Goal: Task Accomplishment & Management: Complete application form

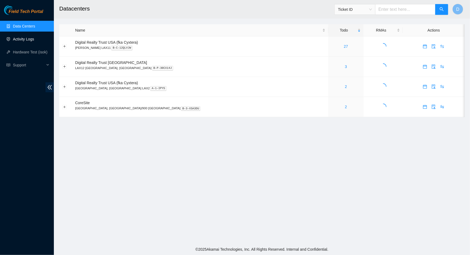
click at [33, 41] on link "Activity Logs" at bounding box center [23, 39] width 21 height 4
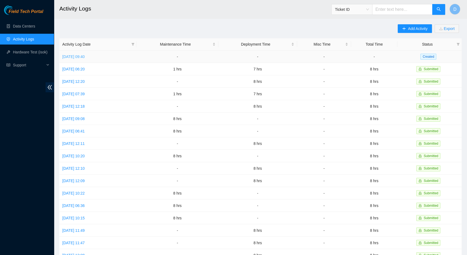
click at [81, 56] on link "[DATE] 09:40" at bounding box center [73, 56] width 22 height 4
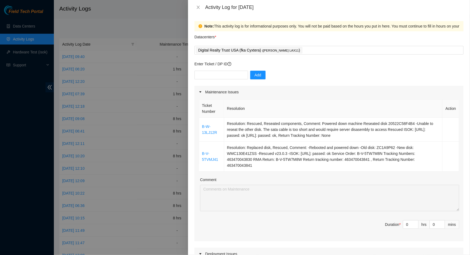
drag, startPoint x: 256, startPoint y: 163, endPoint x: 194, endPoint y: 126, distance: 72.7
click at [194, 126] on div "Note: This activity log is for informational purposes only. You will not be pai…" at bounding box center [329, 135] width 282 height 240
click at [238, 140] on td "Resolution: Rescued, Reseated components, Comment: Powered down machine Reseate…" at bounding box center [333, 130] width 219 height 24
click at [260, 161] on td "Resolution: Replaced disk, Rescued, Comment: -Rebooted and powered down -Old di…" at bounding box center [333, 157] width 219 height 30
drag, startPoint x: 254, startPoint y: 165, endPoint x: 199, endPoint y: 126, distance: 67.5
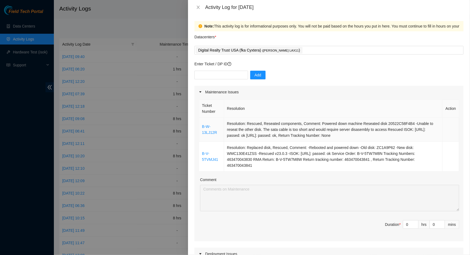
click at [199, 126] on tbody "B-W-13LJ12R Resolution: Rescued, Reseated components, Comment: Powered down mac…" at bounding box center [329, 145] width 260 height 54
copy tbody "B-W-13LJ12R Resolution: Rescued, Reseated components, Comment: Powered down mac…"
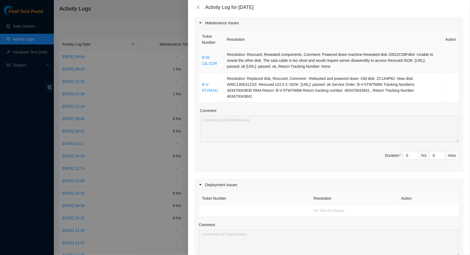
scroll to position [73, 0]
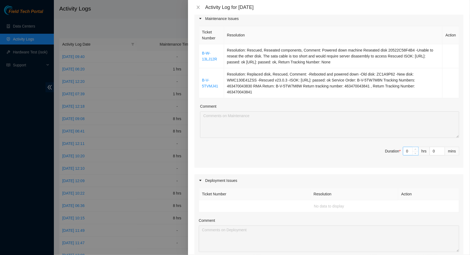
click at [407, 154] on input "0" at bounding box center [411, 151] width 15 height 8
type input "8"
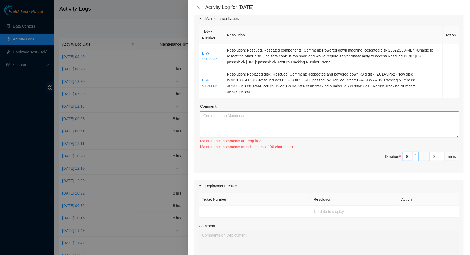
type input "8"
click at [363, 123] on textarea "Comment" at bounding box center [329, 124] width 259 height 26
paste textarea "B-W-13LJ12R Resolution: Rescued, Reseated components, Comment: Powered down mac…"
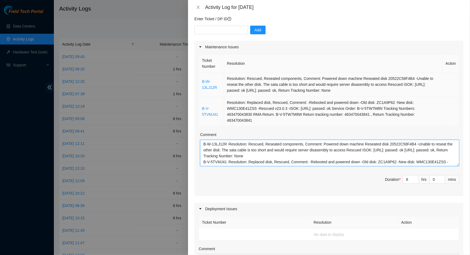
scroll to position [0, 0]
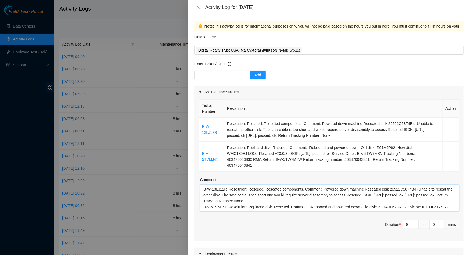
type textarea "B-W-13LJ12R Resolution: Rescued, Reseated components, Comment: Powered down mac…"
click at [227, 74] on input "text" at bounding box center [222, 75] width 54 height 9
paste input "DP79505"
drag, startPoint x: 208, startPoint y: 75, endPoint x: 186, endPoint y: 75, distance: 21.6
click at [186, 75] on div "Activity Log for 25-08-2025 Note: This activity log is for informational purpos…" at bounding box center [235, 127] width 470 height 255
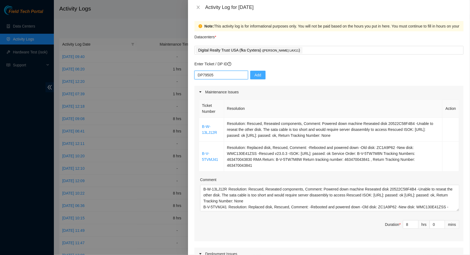
paste input "3"
type input "DP79503"
click at [259, 75] on button "Add" at bounding box center [257, 75] width 15 height 9
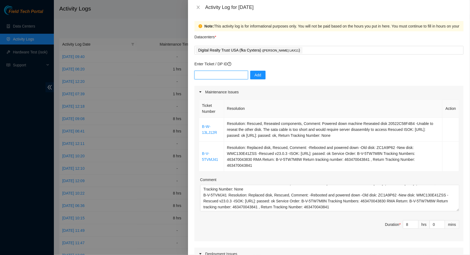
click at [230, 76] on input "text" at bounding box center [222, 75] width 54 height 9
paste input "DP80842"
type input "DP80842"
click at [255, 71] on button "Add" at bounding box center [257, 75] width 15 height 9
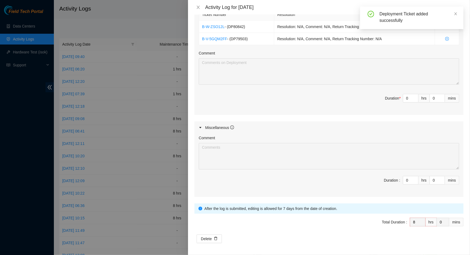
scroll to position [154, 0]
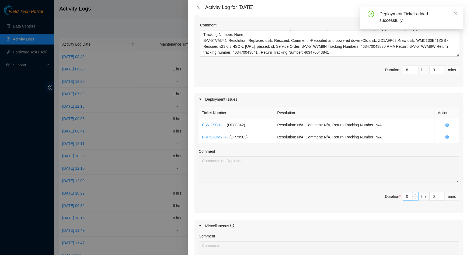
click at [405, 194] on input "0" at bounding box center [411, 196] width 15 height 8
type input "6"
type input "14"
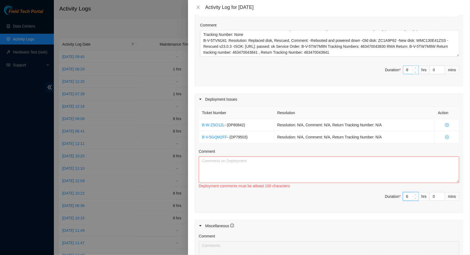
type input "6"
click at [409, 73] on input "8" at bounding box center [411, 70] width 15 height 8
type input "6"
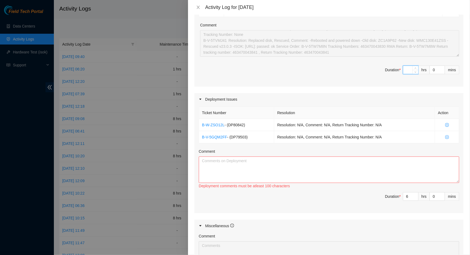
type input "2"
type input "8"
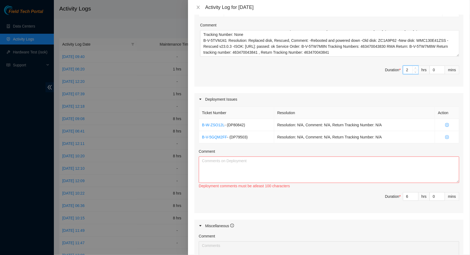
type input "2"
click at [413, 170] on textarea "Comment" at bounding box center [329, 169] width 261 height 26
paste textarea "DP79503 DP80842 DP79443"
click at [203, 165] on textarea "Worked on DP79503 DP80842 DP79443" at bounding box center [329, 169] width 261 height 26
click at [203, 166] on textarea "Worked on DP79503, DP80842 DP79443" at bounding box center [329, 169] width 261 height 26
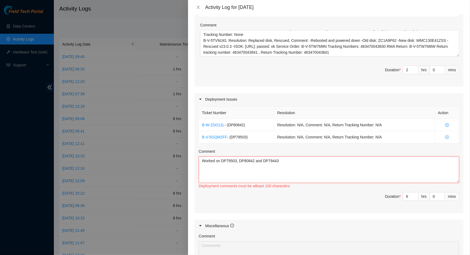
click at [291, 159] on textarea "Worked on DP79503, DP80842 and DP79443" at bounding box center [329, 169] width 261 height 26
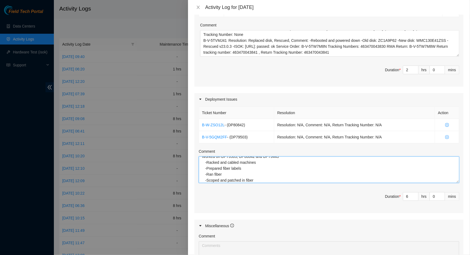
scroll to position [11, 0]
type textarea "Worked on DP79503, DP80842 and DP79443 -Racked and cabled machines -Prepared fi…"
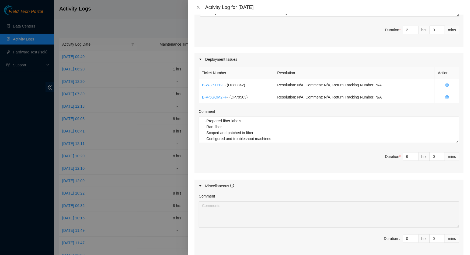
scroll to position [253, 0]
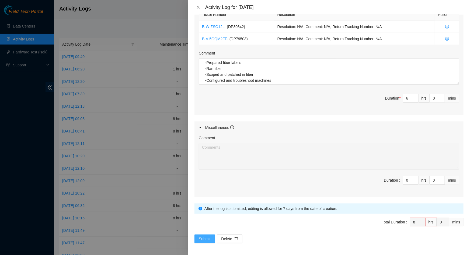
click at [210, 237] on span "Submit" at bounding box center [205, 239] width 12 height 6
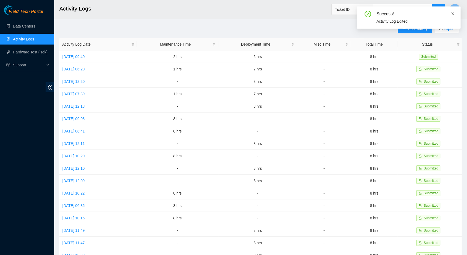
click at [453, 15] on icon "close" at bounding box center [452, 13] width 3 height 3
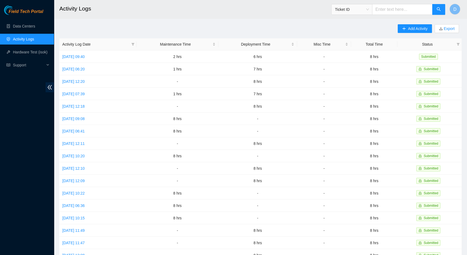
click at [422, 24] on main "Activity Logs Ticket ID D Add Activity Export Activity Log Date Maintenance Tim…" at bounding box center [260, 160] width 413 height 321
click at [421, 27] on span "Add Activity" at bounding box center [417, 29] width 19 height 6
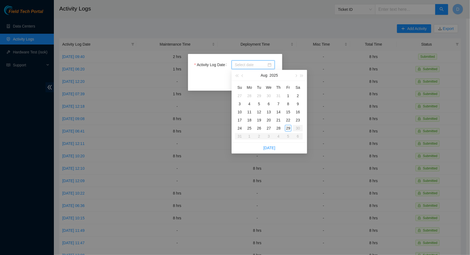
click at [249, 64] on input "Activity Log Date" at bounding box center [251, 65] width 32 height 6
type input "2025-08-26"
click at [260, 128] on div "26" at bounding box center [259, 128] width 6 height 6
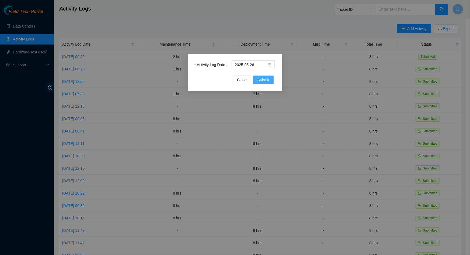
click at [267, 78] on span "Submit" at bounding box center [264, 80] width 12 height 6
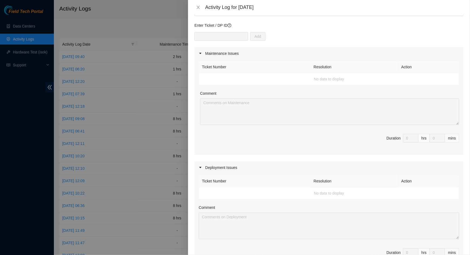
scroll to position [0, 0]
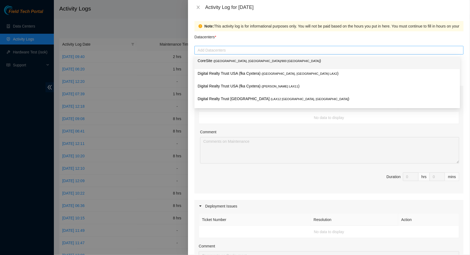
click at [238, 52] on div at bounding box center [329, 50] width 267 height 6
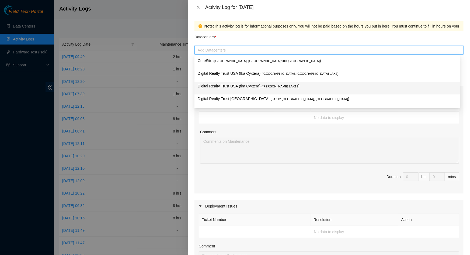
click at [263, 86] on span "( NASH LAX11" at bounding box center [280, 86] width 37 height 3
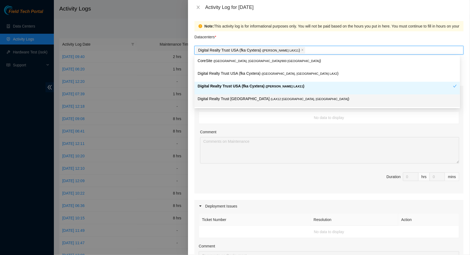
click at [288, 126] on div "Ticket Number Resolution Action No data to display Comment Duration 0 hrs 0 mins" at bounding box center [329, 145] width 269 height 95
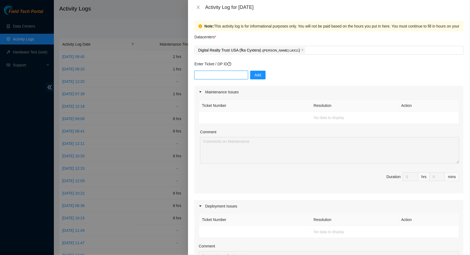
click at [240, 74] on input "text" at bounding box center [222, 75] width 54 height 9
paste input "DP79503"
type input "DP79503"
click at [255, 77] on span "Add" at bounding box center [258, 75] width 7 height 6
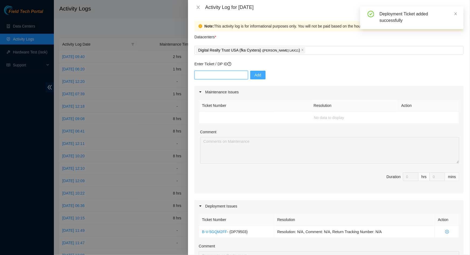
click at [212, 77] on input "text" at bounding box center [222, 75] width 54 height 9
paste input "DP80842"
type input "DP80842"
click at [256, 73] on span "Add" at bounding box center [258, 75] width 7 height 6
click at [231, 77] on input "text" at bounding box center [222, 75] width 54 height 9
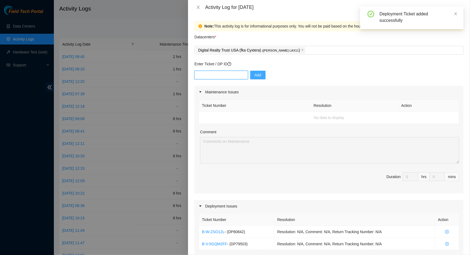
paste input "DP79443"
type input "DP79443"
click at [253, 80] on div "DP79443 Add" at bounding box center [329, 78] width 269 height 15
click at [255, 77] on span "Add" at bounding box center [258, 75] width 7 height 6
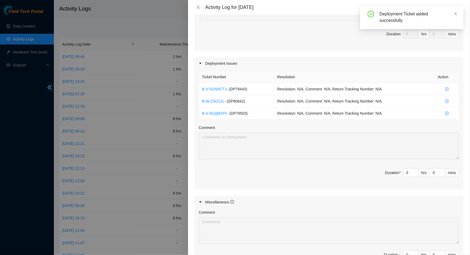
scroll to position [171, 0]
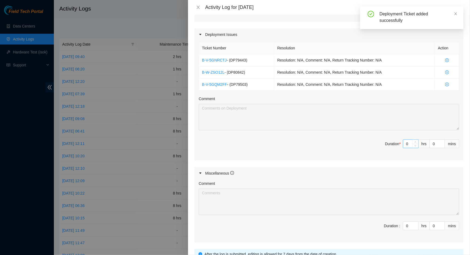
click at [406, 144] on input "0" at bounding box center [411, 144] width 15 height 8
type input "8"
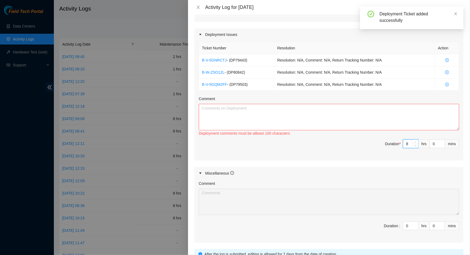
type input "8"
click at [331, 112] on textarea "Comment" at bounding box center [329, 117] width 261 height 26
paste textarea "Worked on DP79503, DP80842 and DP79443 -Racked and cabled machines -Prepared fi…"
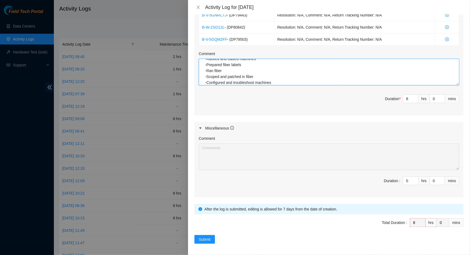
scroll to position [217, 0]
type textarea "Worked on DP79503, DP80842 and DP79443 -Racked and cabled machines -Prepared fi…"
click at [211, 239] on button "Submit" at bounding box center [205, 238] width 20 height 9
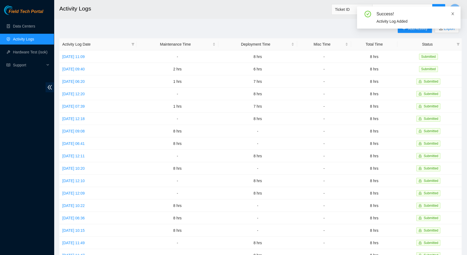
click at [452, 13] on icon "close" at bounding box center [453, 14] width 4 height 4
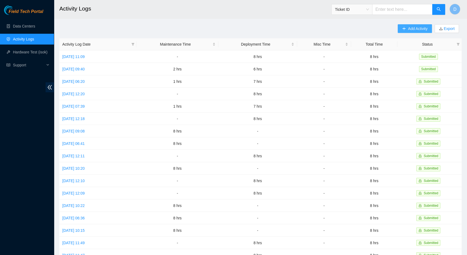
click at [413, 30] on span "Add Activity" at bounding box center [417, 29] width 19 height 6
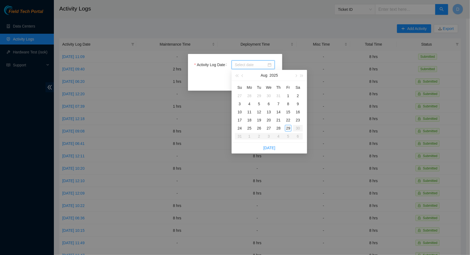
click at [258, 66] on input "Activity Log Date" at bounding box center [251, 65] width 32 height 6
type input "2025-08-27"
click at [269, 126] on div "27" at bounding box center [269, 128] width 6 height 6
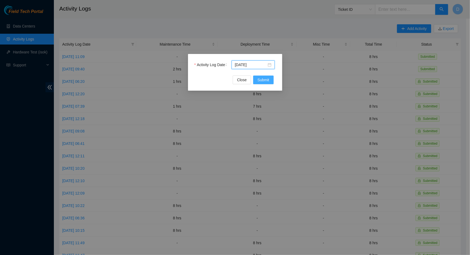
click at [269, 81] on span "Submit" at bounding box center [264, 80] width 12 height 6
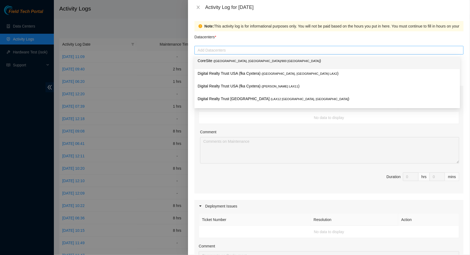
click at [250, 53] on div at bounding box center [329, 50] width 267 height 6
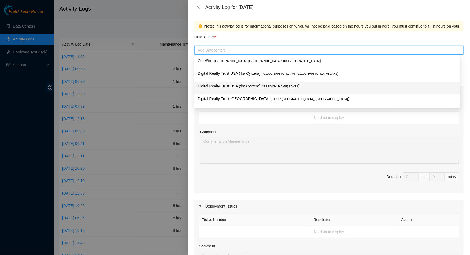
click at [253, 85] on p "Digital Realty Trust USA (fka Cyxtera) ( NASH LAX11 )" at bounding box center [327, 86] width 259 height 6
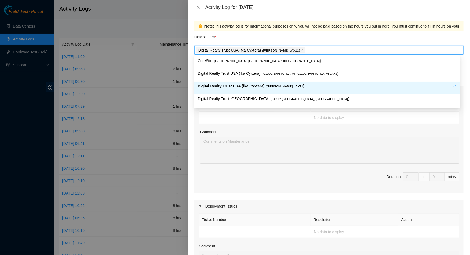
click at [274, 86] on span "( NASH LAX11" at bounding box center [284, 86] width 37 height 3
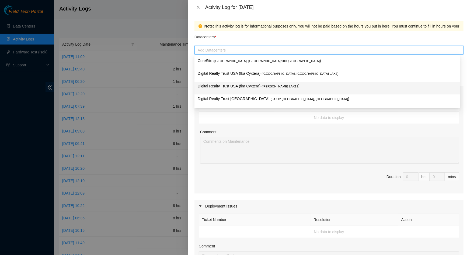
click at [274, 86] on span "( NASH LAX11" at bounding box center [280, 86] width 37 height 3
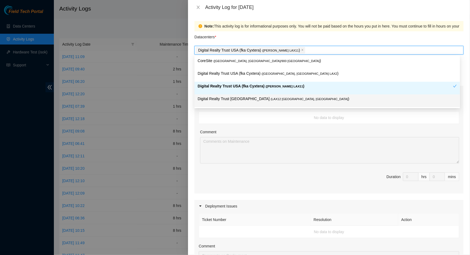
click at [260, 114] on td "No data to display" at bounding box center [329, 118] width 260 height 12
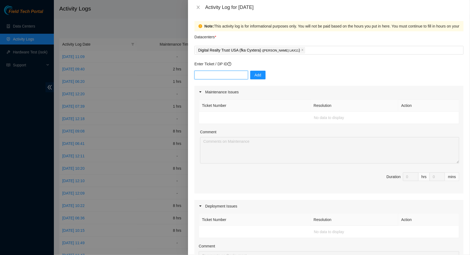
click at [229, 75] on input "text" at bounding box center [222, 75] width 54 height 9
paste input "DP80842"
type input "DP80842"
drag, startPoint x: 250, startPoint y: 74, endPoint x: 254, endPoint y: 83, distance: 9.8
click at [255, 75] on span "Add" at bounding box center [258, 75] width 7 height 6
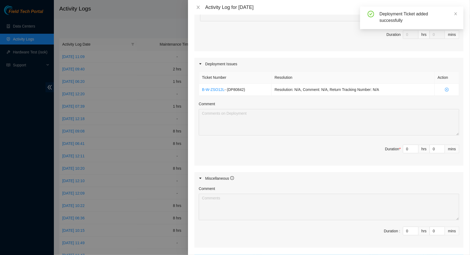
scroll to position [147, 0]
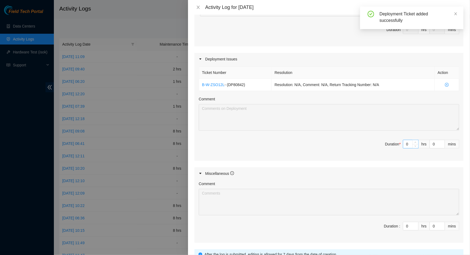
click at [404, 145] on input "0" at bounding box center [411, 144] width 15 height 8
click at [407, 144] on input "0" at bounding box center [411, 144] width 15 height 8
type input "8"
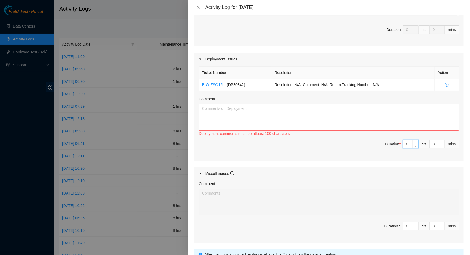
type input "8"
click at [340, 116] on textarea "Comment" at bounding box center [329, 117] width 261 height 26
paste textarea "Worked on DP79503, DP80842 and DP79443 -Racked and cabled machines -Prepared fi…"
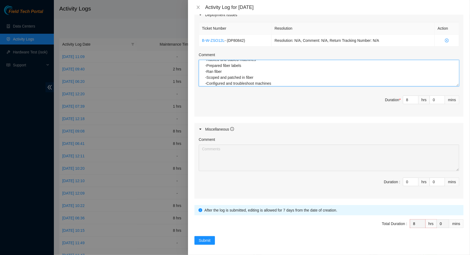
scroll to position [193, 0]
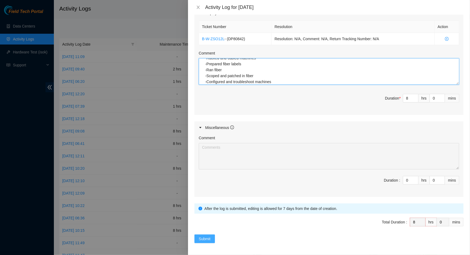
type textarea "Worked on DP79503, DP80842 and DP79443 -Racked and cabled machines -Prepared fi…"
click at [204, 241] on button "Submit" at bounding box center [205, 238] width 20 height 9
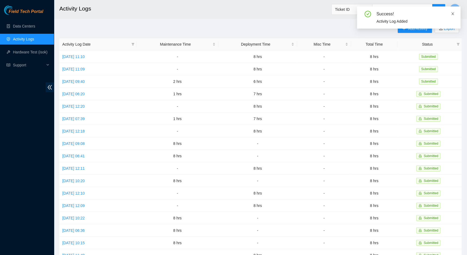
click at [452, 15] on icon "close" at bounding box center [453, 14] width 4 height 4
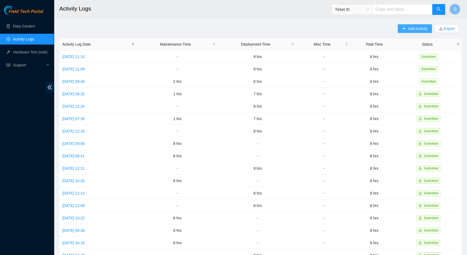
click at [418, 29] on span "Add Activity" at bounding box center [417, 29] width 19 height 6
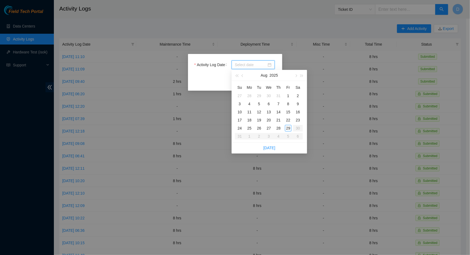
click at [251, 64] on input "Activity Log Date" at bounding box center [251, 65] width 32 height 6
type input "2025-08-28"
click at [279, 128] on div "28" at bounding box center [279, 128] width 6 height 6
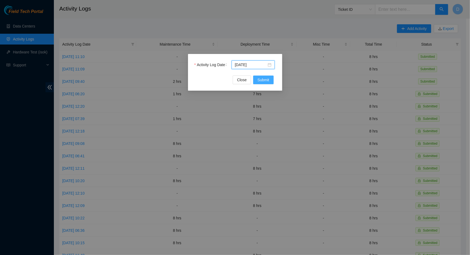
click at [264, 82] on span "Submit" at bounding box center [264, 80] width 12 height 6
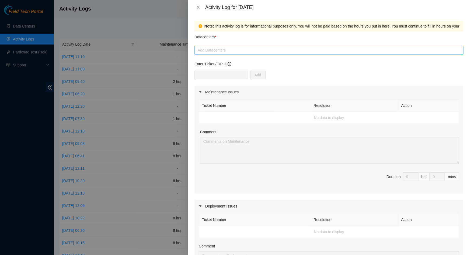
click at [315, 52] on div at bounding box center [329, 50] width 267 height 6
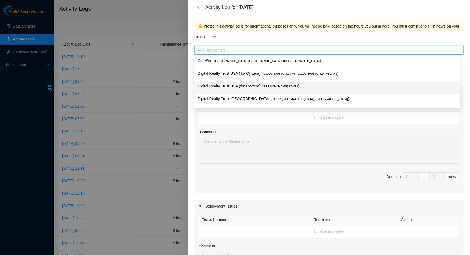
click at [253, 86] on p "Digital Realty Trust USA (fka Cyxtera) ( NASH LAX11 )" at bounding box center [327, 86] width 259 height 6
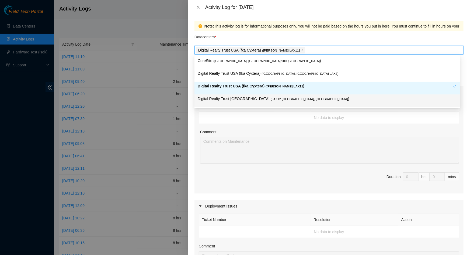
click at [275, 113] on td "No data to display" at bounding box center [329, 118] width 260 height 12
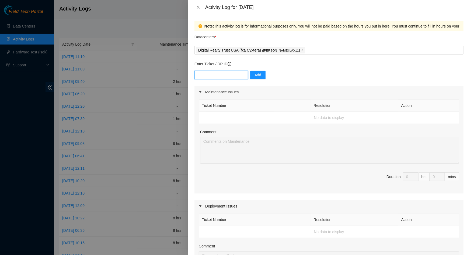
click at [236, 76] on input "text" at bounding box center [222, 75] width 54 height 9
paste input "DP79443"
type input "DP79443"
click at [255, 76] on span "Add" at bounding box center [258, 75] width 7 height 6
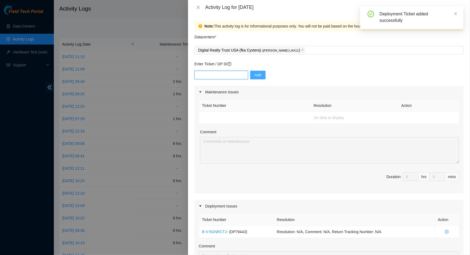
click at [219, 76] on input "text" at bounding box center [222, 75] width 54 height 9
paste input "DP80842"
type input "DP80842"
click at [255, 72] on span "Add" at bounding box center [258, 75] width 7 height 6
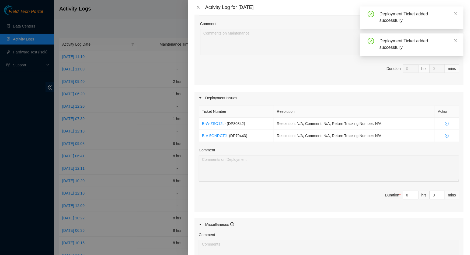
scroll to position [122, 0]
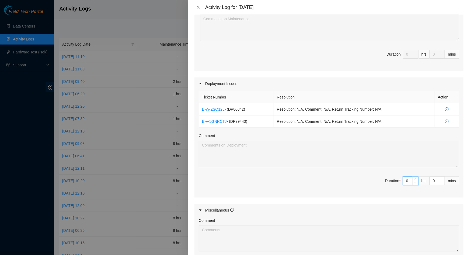
drag, startPoint x: 408, startPoint y: 179, endPoint x: 396, endPoint y: 180, distance: 11.6
click at [396, 180] on span "Duration * 0 hrs 0 mins" at bounding box center [329, 183] width 261 height 15
type input "8"
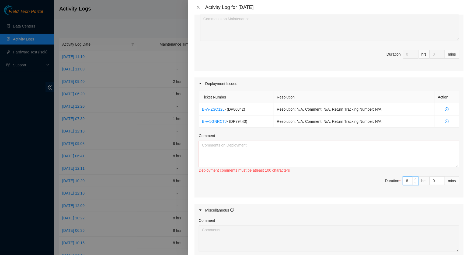
type input "8"
click at [312, 155] on textarea "Comment" at bounding box center [329, 154] width 261 height 26
paste textarea "Worked on DP79503, DP80842 and DP79443 -Racked and cabled machines -Prepared fi…"
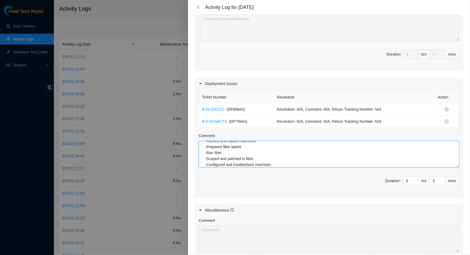
scroll to position [205, 0]
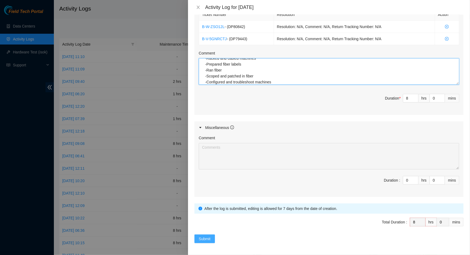
type textarea "Worked on DP79503, DP80842 and DP79443 -Racked and cabled machines -Prepared fi…"
click at [198, 240] on button "Submit" at bounding box center [205, 238] width 20 height 9
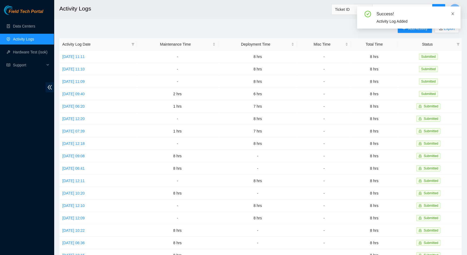
click at [453, 16] on link at bounding box center [453, 14] width 4 height 6
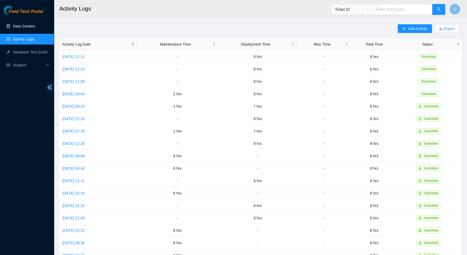
click at [26, 28] on link "Data Centers" at bounding box center [24, 26] width 22 height 4
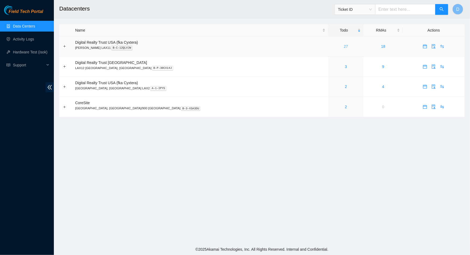
click at [344, 47] on link "27" at bounding box center [346, 46] width 4 height 4
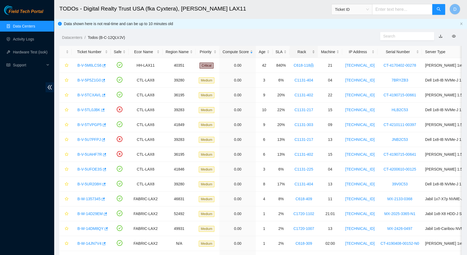
click at [301, 53] on div "Rack" at bounding box center [304, 52] width 22 height 6
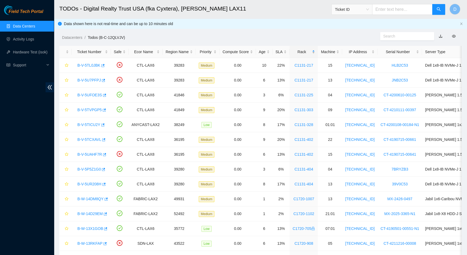
click at [301, 53] on div "Rack" at bounding box center [304, 52] width 22 height 6
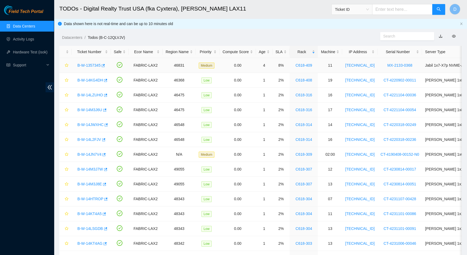
click at [92, 64] on link "B-W-1357345" at bounding box center [88, 65] width 23 height 4
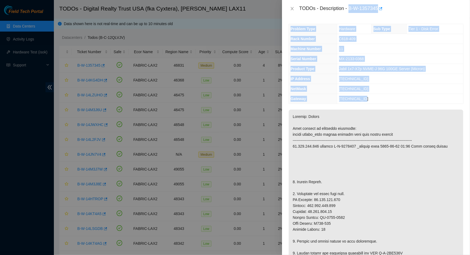
drag, startPoint x: 349, startPoint y: 8, endPoint x: 369, endPoint y: 97, distance: 91.4
click at [369, 97] on div "TODOs - Description - B-W-1357345 Problem Type Hardware Sub Type Tier 1 - Disk …" at bounding box center [376, 127] width 188 height 255
copy div "B-W-1357345 Problem Type Hardware Sub Type Tier 1 - Disk Error Rack Number C618…"
click at [291, 7] on icon "close" at bounding box center [292, 8] width 4 height 4
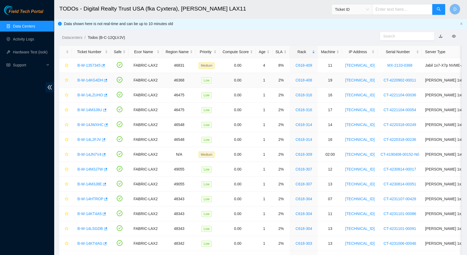
click at [91, 80] on link "B-W-14KG4DH" at bounding box center [90, 80] width 26 height 4
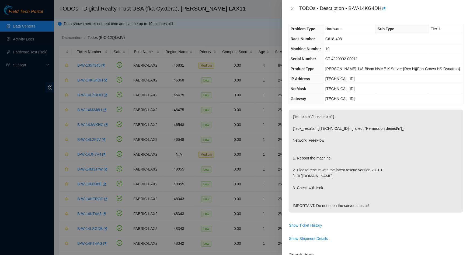
click at [347, 123] on p "{"template":"unsshable" } {'isok_results': {'23.211.233.214': {'failed': 'Permi…" at bounding box center [376, 160] width 175 height 103
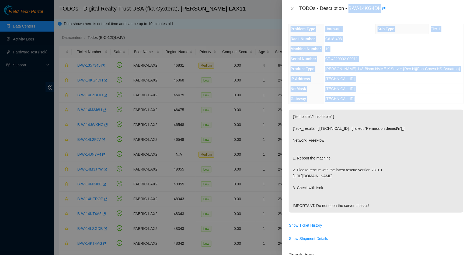
drag, startPoint x: 350, startPoint y: 9, endPoint x: 357, endPoint y: 101, distance: 92.2
click at [357, 101] on div "TODOs - Description - B-W-14KG4DH Problem Type Hardware Sub Type Tier 1 Rack Nu…" at bounding box center [376, 127] width 188 height 255
copy div "B-W-14KG4DH Problem Type Hardware Sub Type Tier 1 Rack Number C618-408 Machine …"
drag, startPoint x: 293, startPoint y: 10, endPoint x: 214, endPoint y: 26, distance: 80.9
click at [291, 10] on icon "close" at bounding box center [292, 8] width 4 height 4
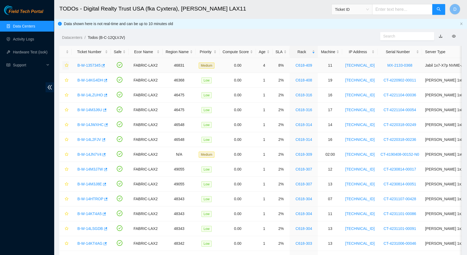
click at [67, 67] on icon "star" at bounding box center [67, 65] width 4 height 4
click at [65, 80] on icon "star" at bounding box center [67, 80] width 4 height 4
click at [90, 64] on link "B-W-1357345" at bounding box center [88, 65] width 23 height 4
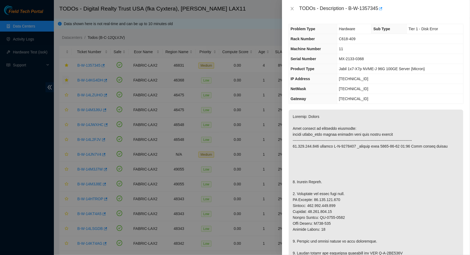
drag, startPoint x: 368, startPoint y: 59, endPoint x: 341, endPoint y: 60, distance: 26.7
click at [341, 60] on td "MX-2133-0368" at bounding box center [400, 59] width 126 height 10
copy span "MX-2133-0368"
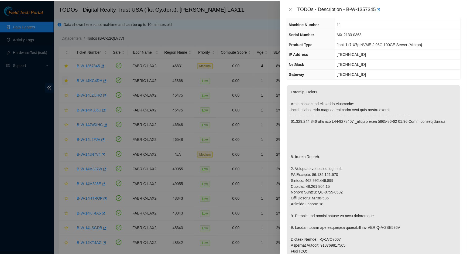
scroll to position [73, 0]
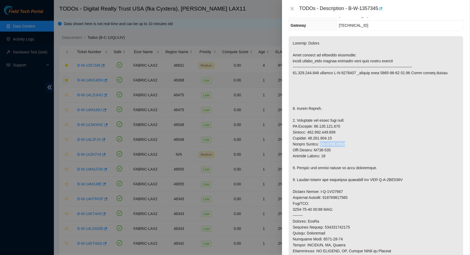
drag, startPoint x: 347, startPoint y: 143, endPoint x: 318, endPoint y: 146, distance: 28.9
click at [318, 146] on p at bounding box center [376, 191] width 175 height 311
copy p "MX-2121-0066"
drag, startPoint x: 291, startPoint y: 8, endPoint x: 288, endPoint y: 8, distance: 3.0
click at [291, 8] on icon "close" at bounding box center [292, 8] width 4 height 4
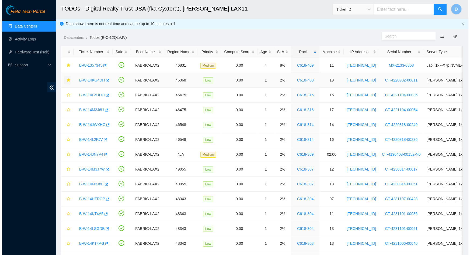
scroll to position [91, 0]
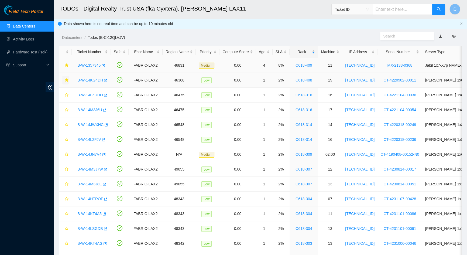
click at [80, 65] on link "B-W-1357345" at bounding box center [88, 65] width 23 height 4
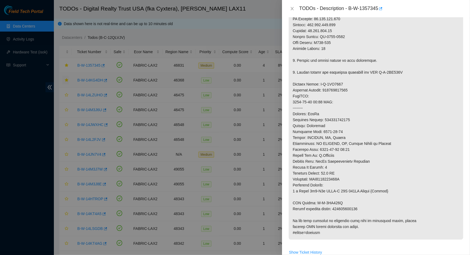
scroll to position [171, 0]
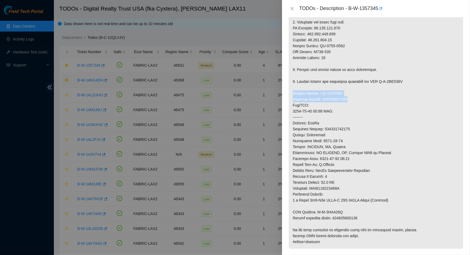
drag, startPoint x: 350, startPoint y: 99, endPoint x: 294, endPoint y: 94, distance: 57.1
click at [294, 94] on p at bounding box center [376, 93] width 175 height 311
copy p "Service Order: B-V-5UF3278 Tracking Numbers: 883752876479"
click at [412, 172] on p at bounding box center [376, 93] width 175 height 311
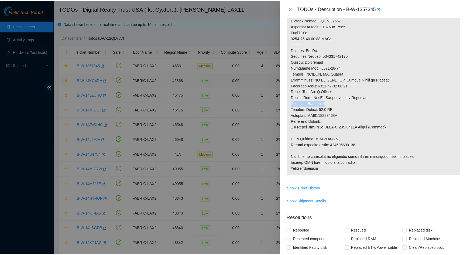
scroll to position [245, 0]
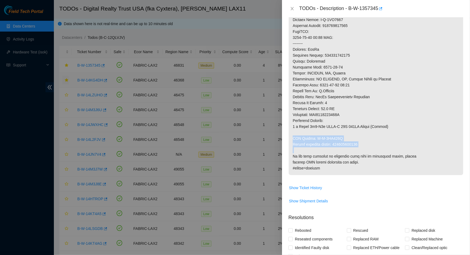
drag, startPoint x: 360, startPoint y: 143, endPoint x: 293, endPoint y: 140, distance: 67.2
click at [293, 140] on p at bounding box center [376, 19] width 175 height 311
copy p "RMA Return: B-V-5UF327H Return tracking number: 883719901783"
click at [364, 35] on p at bounding box center [376, 19] width 175 height 311
click at [293, 9] on icon "close" at bounding box center [292, 8] width 3 height 3
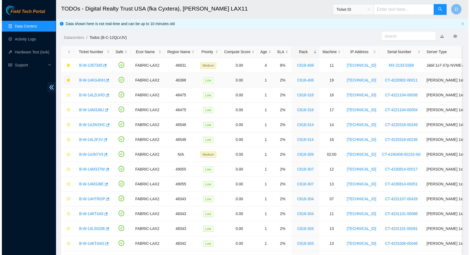
scroll to position [100, 0]
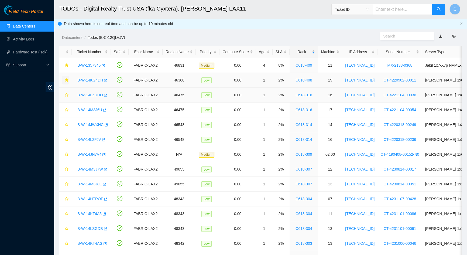
click at [88, 94] on link "B-W-14LZUHO" at bounding box center [90, 95] width 26 height 4
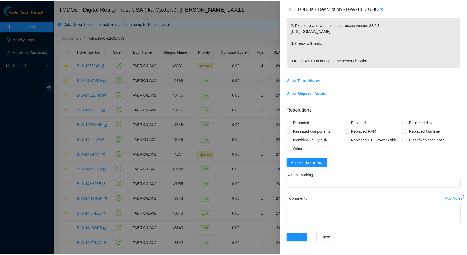
scroll to position [0, 0]
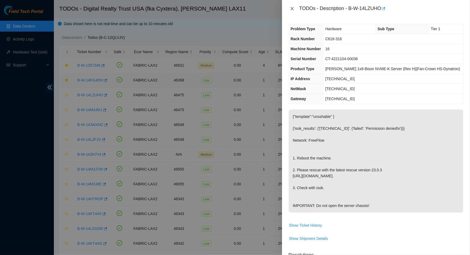
click at [293, 9] on icon "close" at bounding box center [292, 8] width 4 height 4
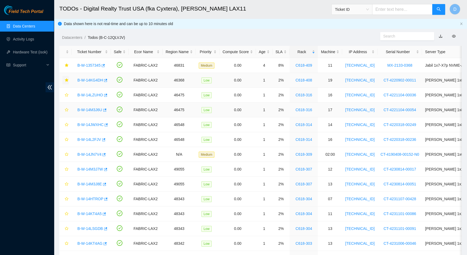
click at [92, 109] on link "B-W-14M3J6U" at bounding box center [89, 110] width 25 height 4
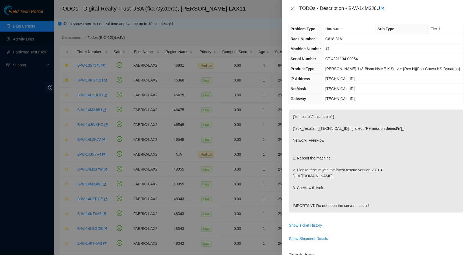
click at [294, 6] on icon "close" at bounding box center [292, 8] width 4 height 4
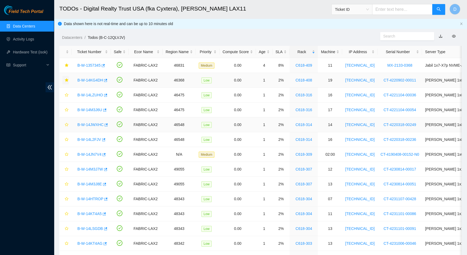
click at [87, 125] on link "B-W-14JWXHC" at bounding box center [90, 124] width 26 height 4
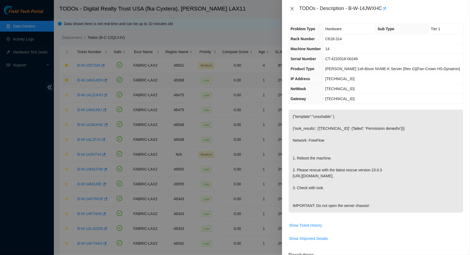
click at [292, 9] on icon "close" at bounding box center [292, 8] width 3 height 3
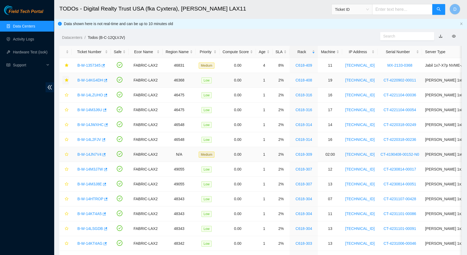
drag, startPoint x: 86, startPoint y: 155, endPoint x: 108, endPoint y: 146, distance: 23.7
click at [86, 156] on link "B-W-14JN7V4" at bounding box center [89, 154] width 24 height 4
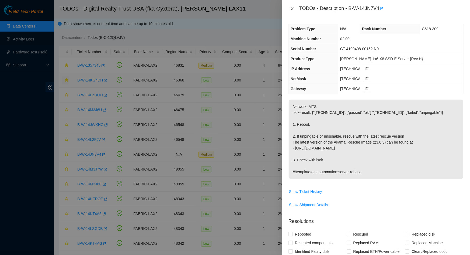
drag, startPoint x: 291, startPoint y: 9, endPoint x: 278, endPoint y: 17, distance: 15.5
click at [291, 9] on icon "close" at bounding box center [292, 8] width 4 height 4
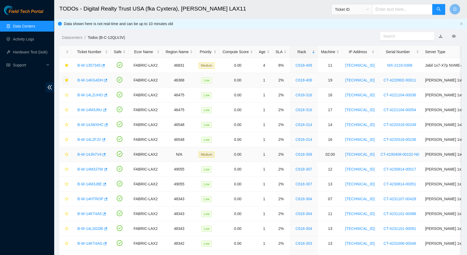
click at [85, 154] on link "B-W-14JN7V4" at bounding box center [89, 154] width 24 height 4
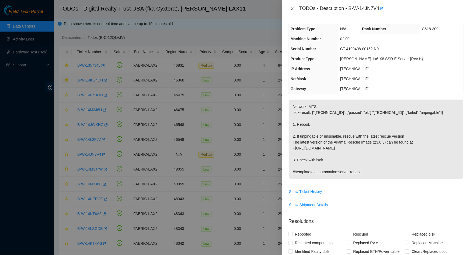
click at [292, 10] on icon "close" at bounding box center [292, 8] width 4 height 4
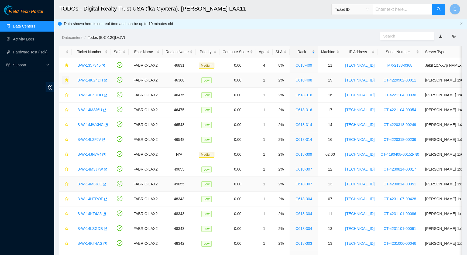
click at [85, 184] on link "B-W-14M3J8E" at bounding box center [89, 184] width 25 height 4
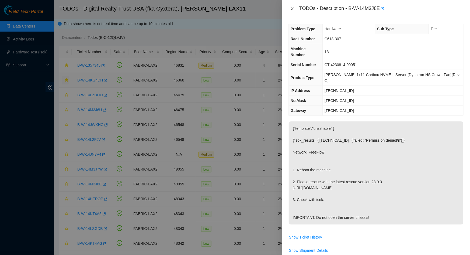
click at [293, 11] on icon "close" at bounding box center [292, 8] width 4 height 4
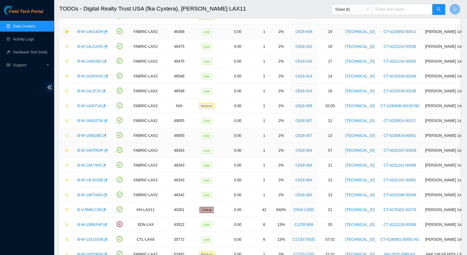
scroll to position [49, 0]
click at [92, 136] on link "B-W-14M3J8E" at bounding box center [89, 135] width 25 height 4
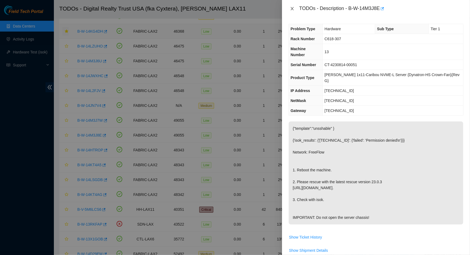
click at [293, 11] on icon "close" at bounding box center [292, 8] width 4 height 4
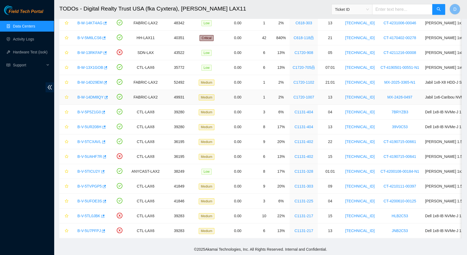
scroll to position [223, 0]
click at [88, 199] on link "B-V-5UFOE3S" at bounding box center [89, 201] width 25 height 4
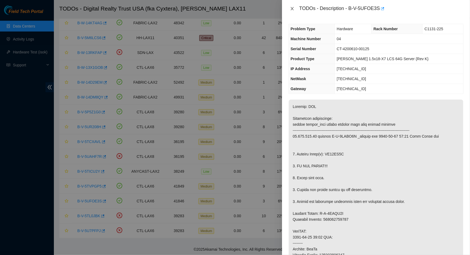
click at [291, 10] on icon "close" at bounding box center [292, 8] width 4 height 4
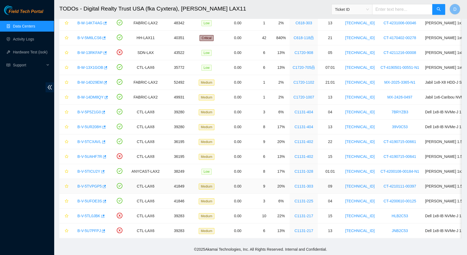
click at [89, 184] on link "B-V-5TVPGP5" at bounding box center [89, 186] width 24 height 4
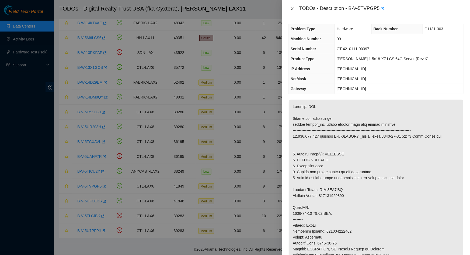
drag, startPoint x: 293, startPoint y: 9, endPoint x: 235, endPoint y: 40, distance: 65.9
click at [293, 9] on icon "close" at bounding box center [292, 8] width 4 height 4
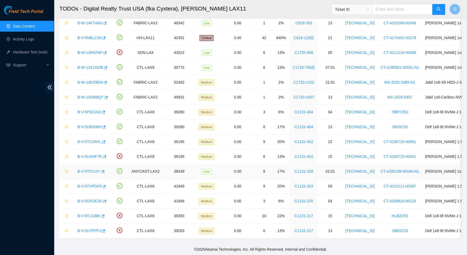
click at [84, 169] on link "B-V-5TICU2Y" at bounding box center [88, 171] width 23 height 4
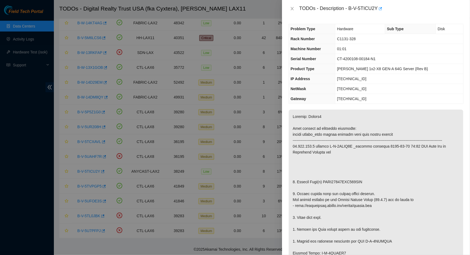
click at [295, 12] on div "TODOs - Description - B-V-5TICU2Y" at bounding box center [376, 8] width 175 height 9
click at [290, 9] on icon "close" at bounding box center [292, 8] width 4 height 4
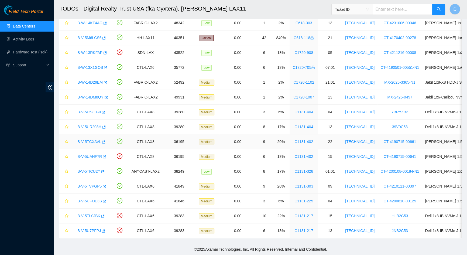
click at [83, 139] on link "B-V-5TCXAVL" at bounding box center [89, 141] width 24 height 4
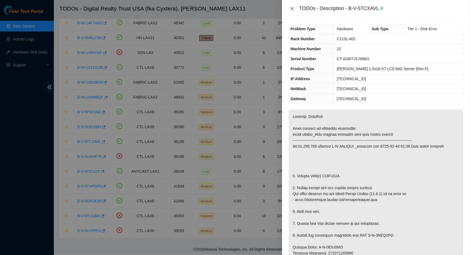
click at [292, 8] on icon "close" at bounding box center [292, 8] width 4 height 4
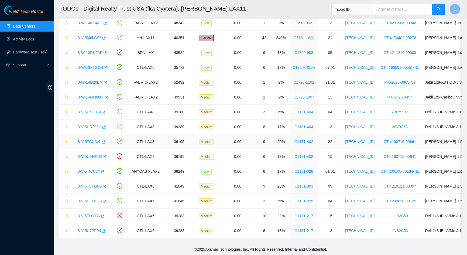
click at [84, 139] on link "B-V-5TCXAVL" at bounding box center [89, 141] width 24 height 4
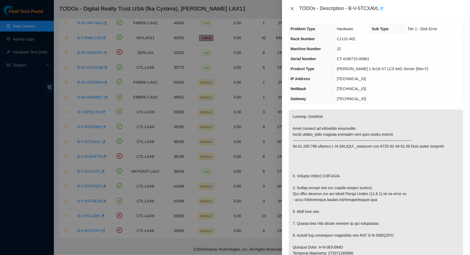
click at [294, 8] on icon "close" at bounding box center [292, 8] width 4 height 4
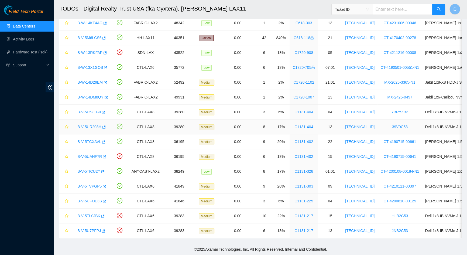
click at [87, 125] on div "B-V-5UR208H" at bounding box center [91, 126] width 33 height 9
click at [93, 125] on link "B-V-5UR208H" at bounding box center [89, 127] width 24 height 4
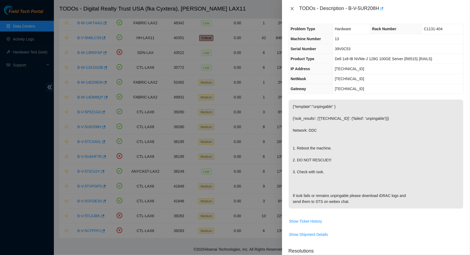
click at [294, 8] on icon "close" at bounding box center [292, 8] width 4 height 4
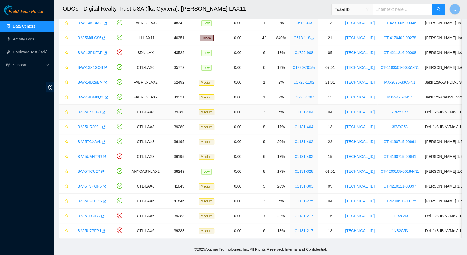
click at [92, 112] on div "B-V-5P5Z1G0" at bounding box center [91, 112] width 33 height 9
click at [93, 110] on link "B-V-5P5Z1G0" at bounding box center [88, 112] width 23 height 4
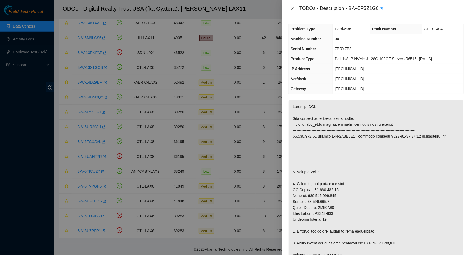
click at [293, 9] on icon "close" at bounding box center [292, 8] width 4 height 4
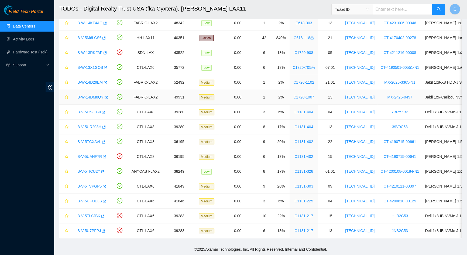
click at [88, 95] on link "B-W-14DM8QY" at bounding box center [90, 97] width 26 height 4
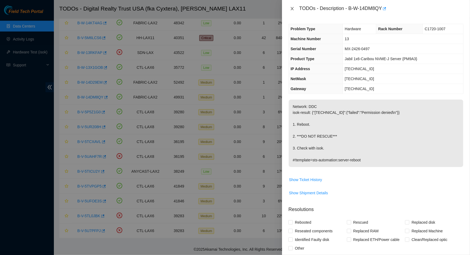
click at [292, 10] on icon "close" at bounding box center [292, 8] width 4 height 4
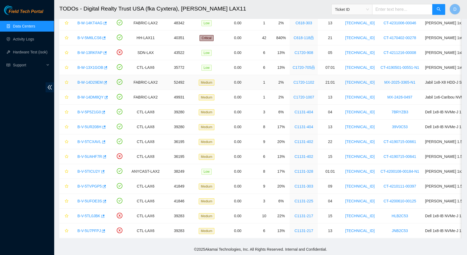
click at [92, 80] on link "B-W-14D29EM" at bounding box center [89, 82] width 25 height 4
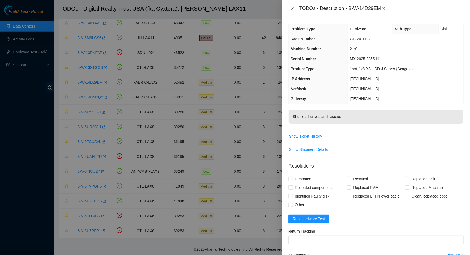
click at [293, 8] on icon "close" at bounding box center [292, 8] width 3 height 3
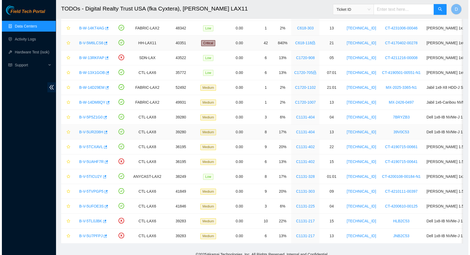
scroll to position [0, 0]
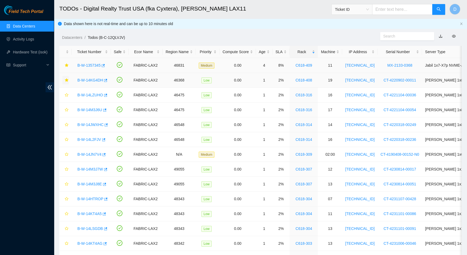
click at [91, 67] on link "B-W-1357345" at bounding box center [88, 65] width 23 height 4
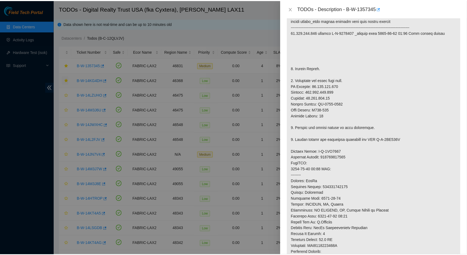
scroll to position [122, 0]
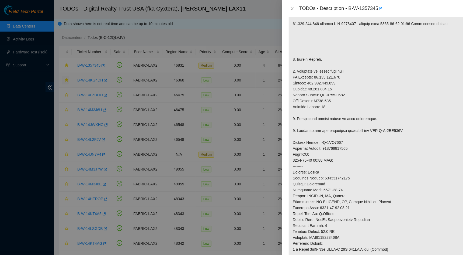
click at [23, 29] on div at bounding box center [235, 127] width 470 height 255
drag, startPoint x: 294, startPoint y: 8, endPoint x: 283, endPoint y: 8, distance: 11.9
click at [294, 8] on icon "close" at bounding box center [292, 8] width 4 height 4
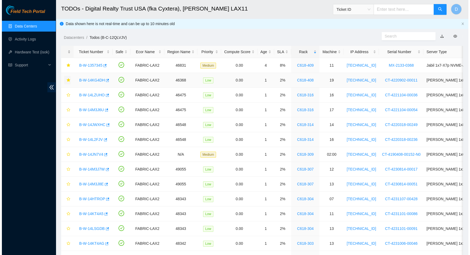
scroll to position [100, 0]
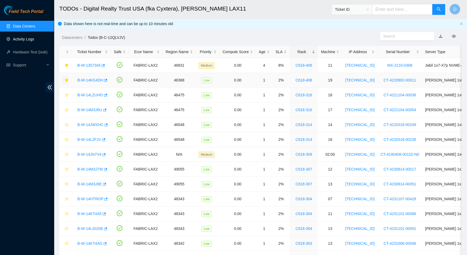
click at [34, 41] on link "Activity Logs" at bounding box center [23, 39] width 21 height 4
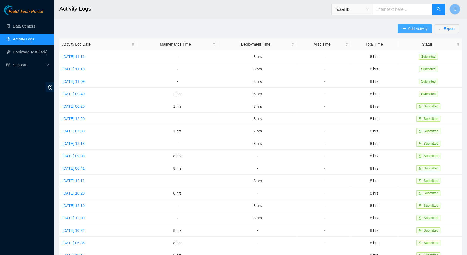
click at [409, 32] on button "Add Activity" at bounding box center [415, 28] width 34 height 9
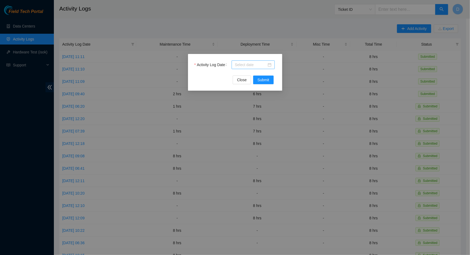
click at [254, 64] on input "Activity Log Date" at bounding box center [251, 65] width 32 height 6
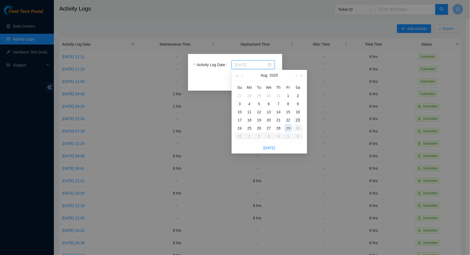
type input "2025-08-23"
type input "2025-08-29"
click at [288, 127] on div "29" at bounding box center [288, 128] width 6 height 6
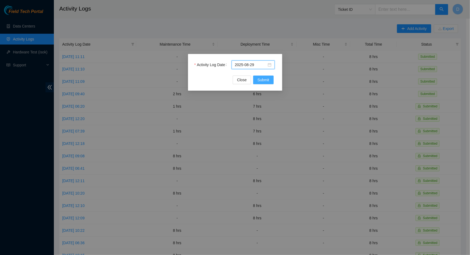
click at [268, 83] on button "Submit" at bounding box center [263, 79] width 20 height 9
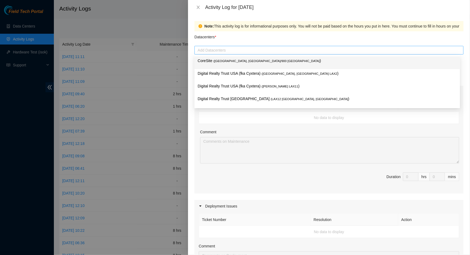
click at [225, 50] on div at bounding box center [329, 50] width 267 height 6
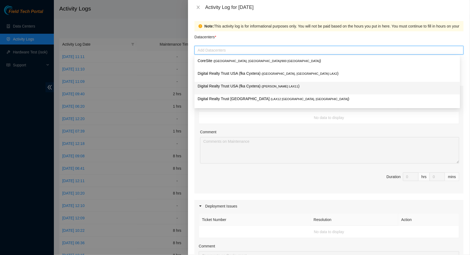
click at [233, 88] on p "Digital Realty Trust USA (fka Cyxtera) ( NASH LAX11 )" at bounding box center [327, 86] width 259 height 6
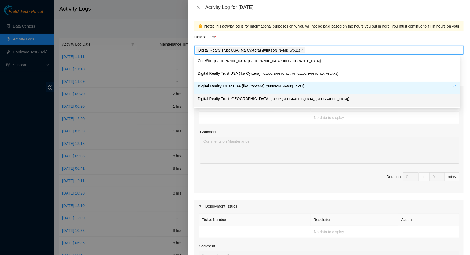
click at [314, 122] on td "No data to display" at bounding box center [329, 118] width 260 height 12
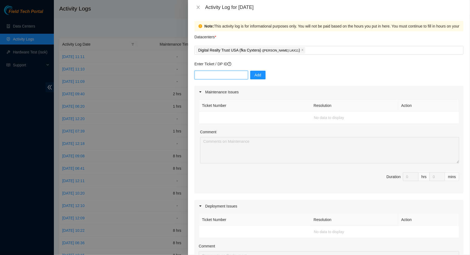
click at [230, 77] on input "text" at bounding box center [222, 75] width 54 height 9
paste input "DP79503"
type input "DP79503"
click at [256, 76] on span "Add" at bounding box center [258, 75] width 7 height 6
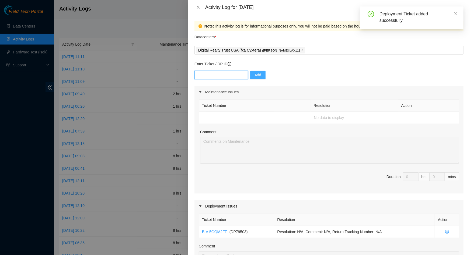
click at [222, 73] on input "text" at bounding box center [222, 75] width 54 height 9
paste input "DP80842"
type input "DP80842"
click at [259, 73] on button "Add" at bounding box center [257, 75] width 15 height 9
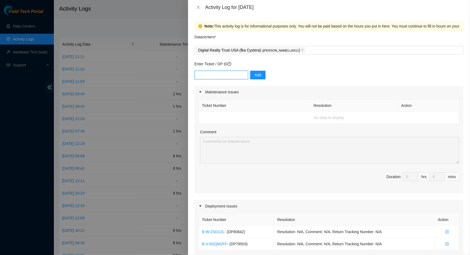
click at [223, 77] on input "text" at bounding box center [222, 75] width 54 height 9
paste input "DP79443"
type input "DP79443"
click at [255, 73] on span "Add" at bounding box center [258, 75] width 7 height 6
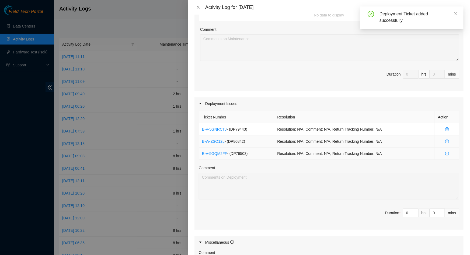
scroll to position [122, 0]
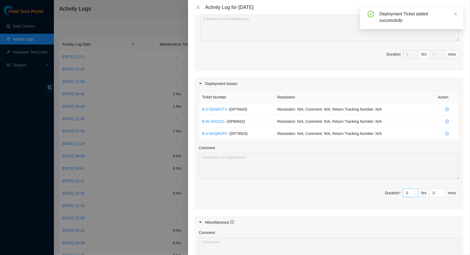
click at [405, 192] on input "0" at bounding box center [411, 193] width 15 height 8
type input "8"
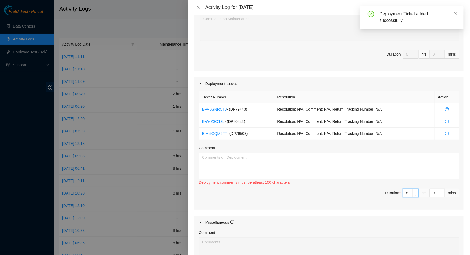
type input "8"
click at [273, 163] on textarea "Comment" at bounding box center [329, 166] width 261 height 26
paste textarea "Worked on DP79503, DP80842 and DP79443 -Racked and cabled machines -Prepared fi…"
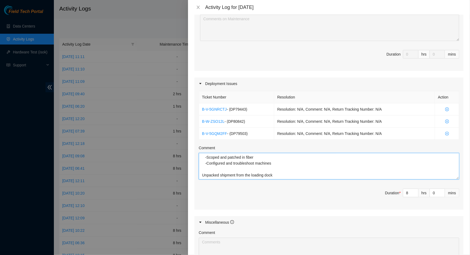
scroll to position [217, 0]
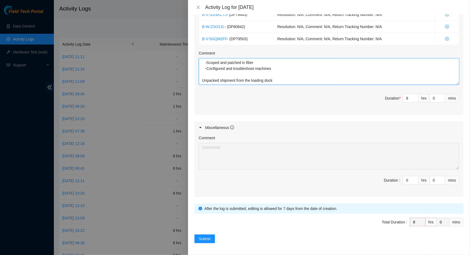
type textarea "Worked on DP79503, DP80842 and DP79443 -Racked and cabled machines -Prepared fi…"
click at [212, 231] on span "Total Duration : 8 hrs 0 mins" at bounding box center [329, 225] width 269 height 15
click at [212, 237] on button "Submit" at bounding box center [205, 238] width 20 height 9
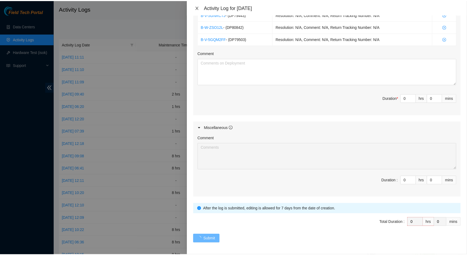
scroll to position [0, 0]
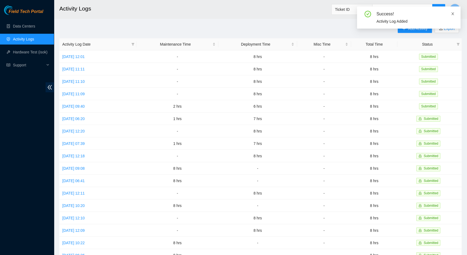
click at [452, 16] on span at bounding box center [453, 14] width 4 height 4
